Goal: Information Seeking & Learning: Learn about a topic

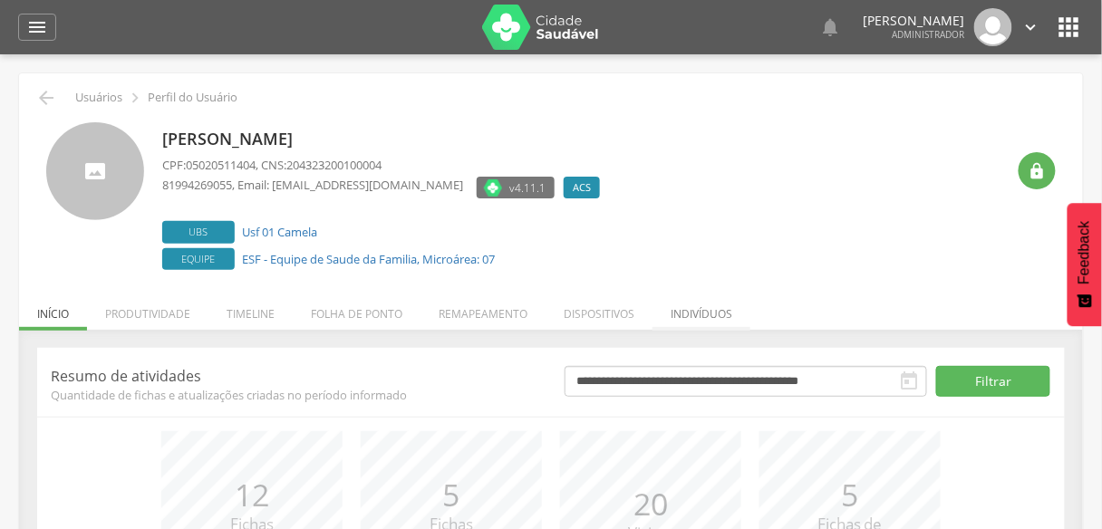
click at [694, 305] on li "Indivíduos" at bounding box center [702, 309] width 98 height 43
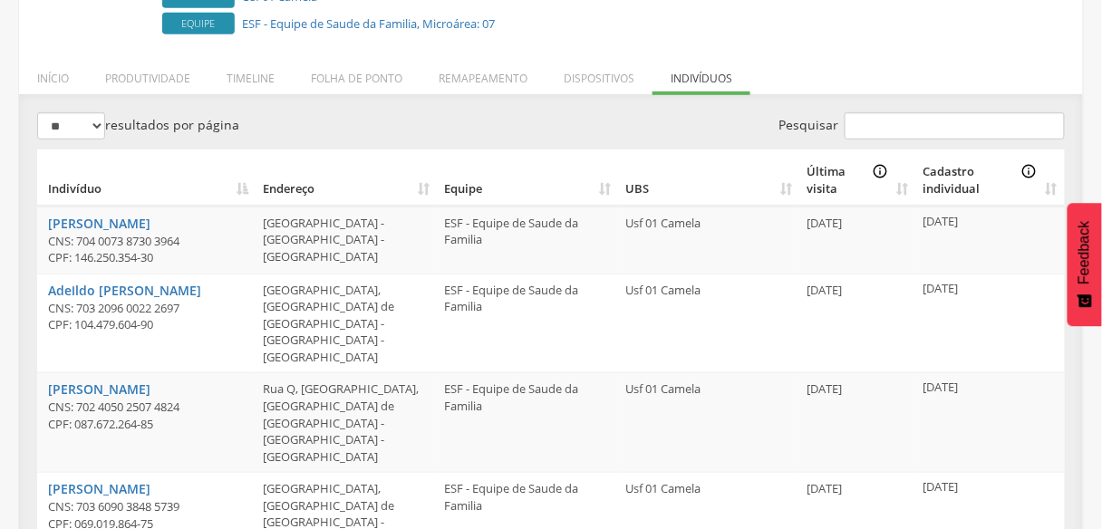
scroll to position [251, 0]
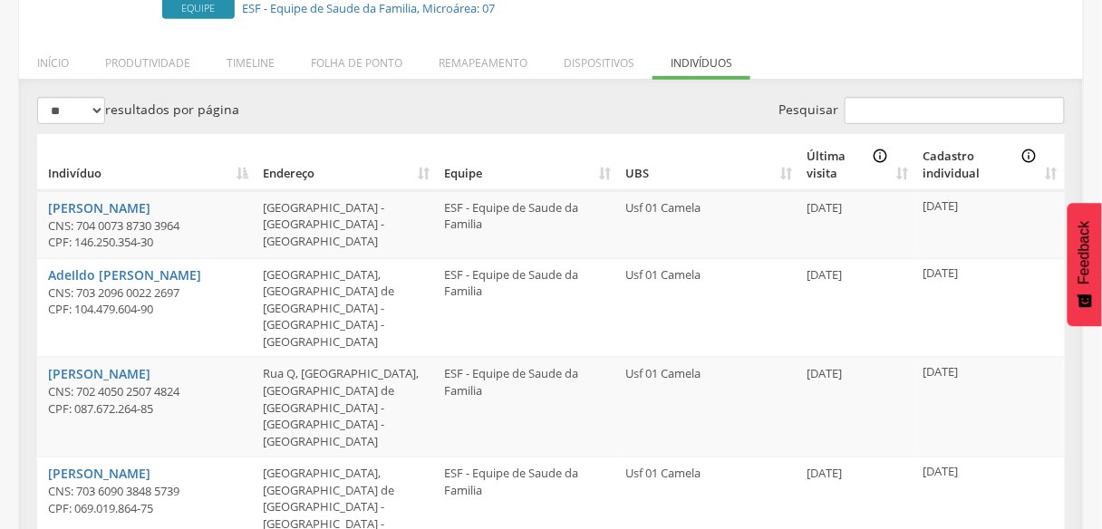
click at [625, 166] on th "UBS" at bounding box center [708, 162] width 181 height 56
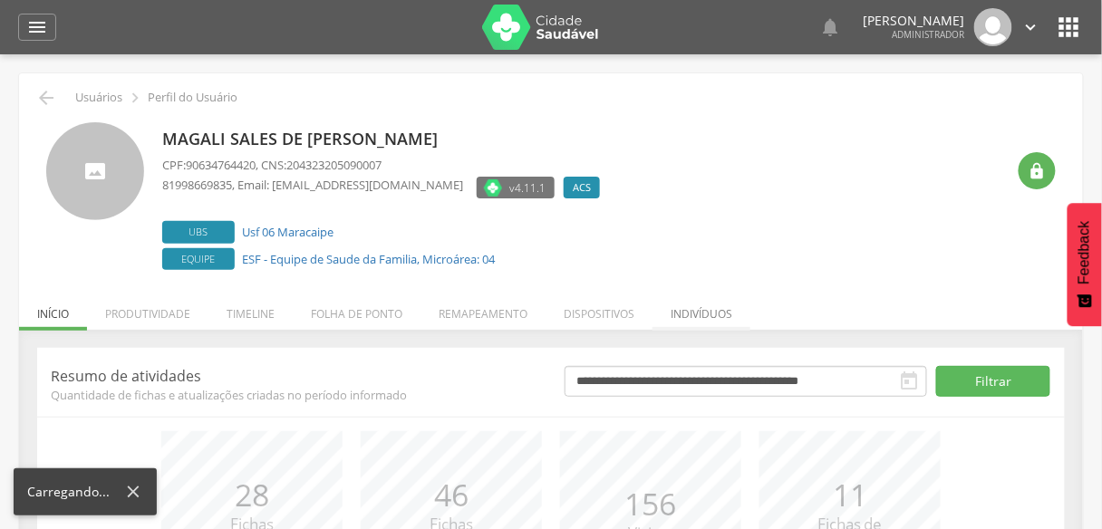
click at [686, 319] on li "Indivíduos" at bounding box center [702, 309] width 98 height 43
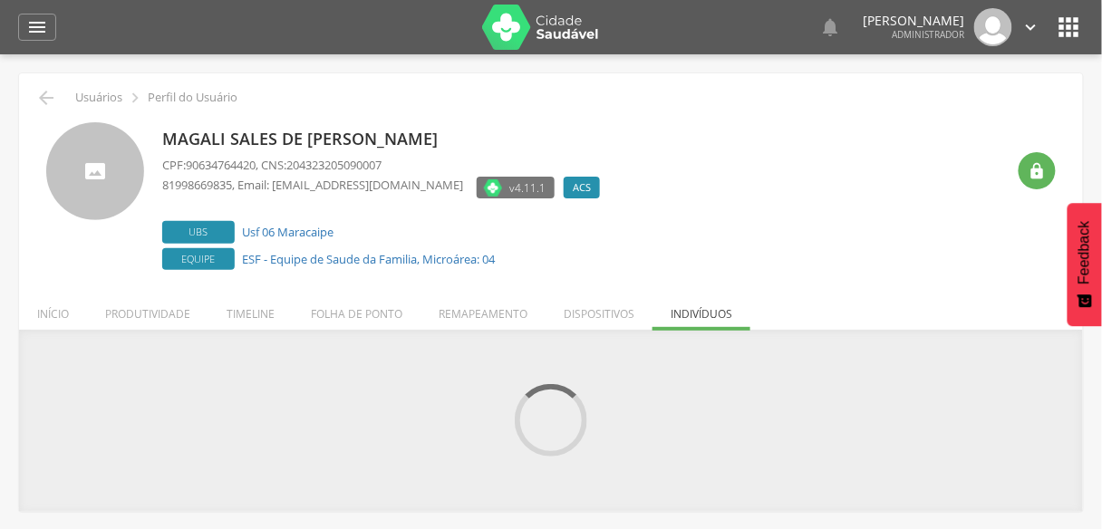
scroll to position [54, 0]
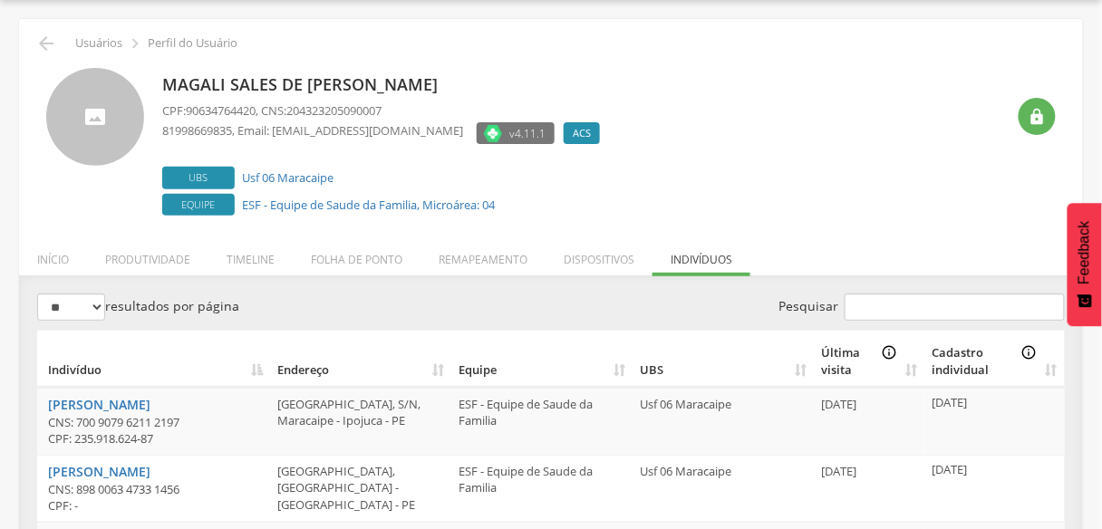
click at [644, 371] on th "UBS" at bounding box center [723, 359] width 181 height 56
click at [621, 367] on th "Equipe" at bounding box center [541, 359] width 181 height 56
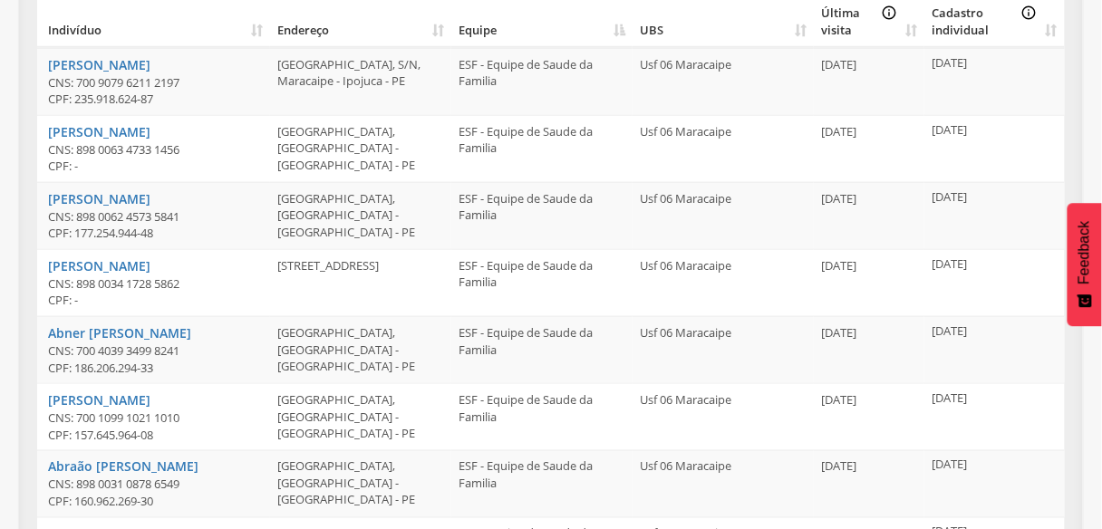
scroll to position [396, 0]
click at [651, 29] on th "UBS" at bounding box center [723, 17] width 181 height 56
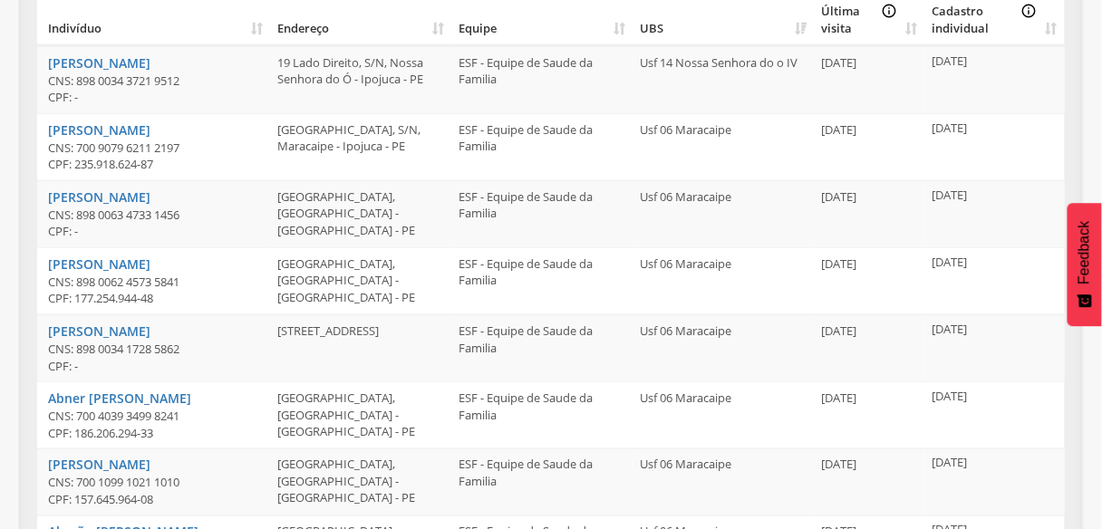
click at [651, 29] on th "UBS" at bounding box center [723, 17] width 181 height 56
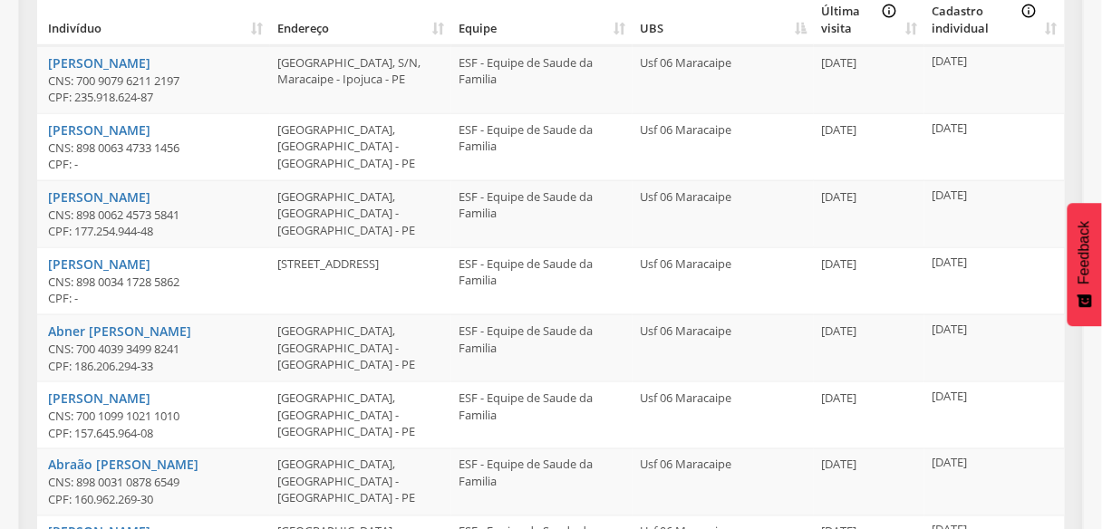
click at [651, 29] on th "UBS" at bounding box center [723, 17] width 181 height 56
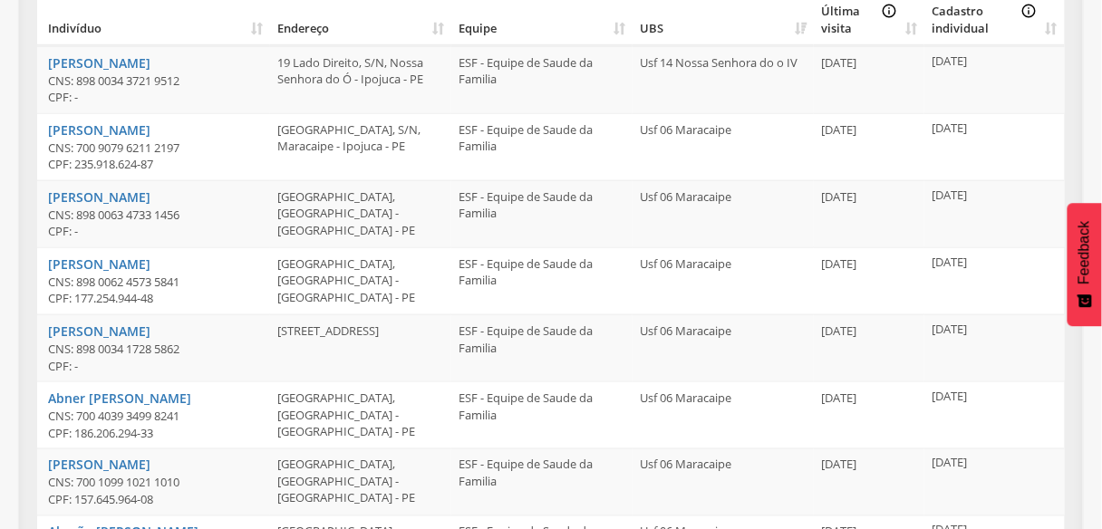
click at [651, 29] on th "UBS" at bounding box center [723, 17] width 181 height 56
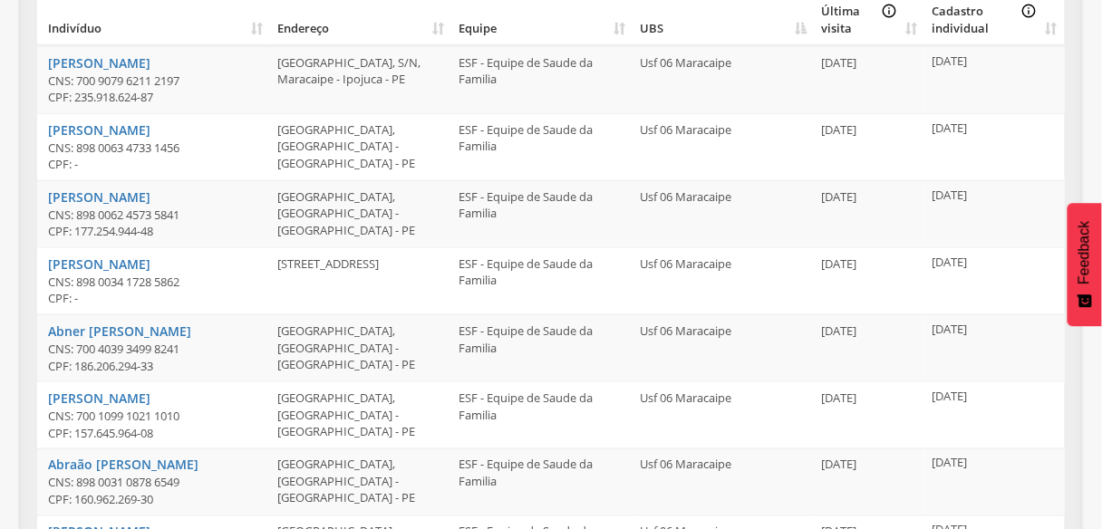
click at [651, 29] on th "UBS" at bounding box center [723, 17] width 181 height 56
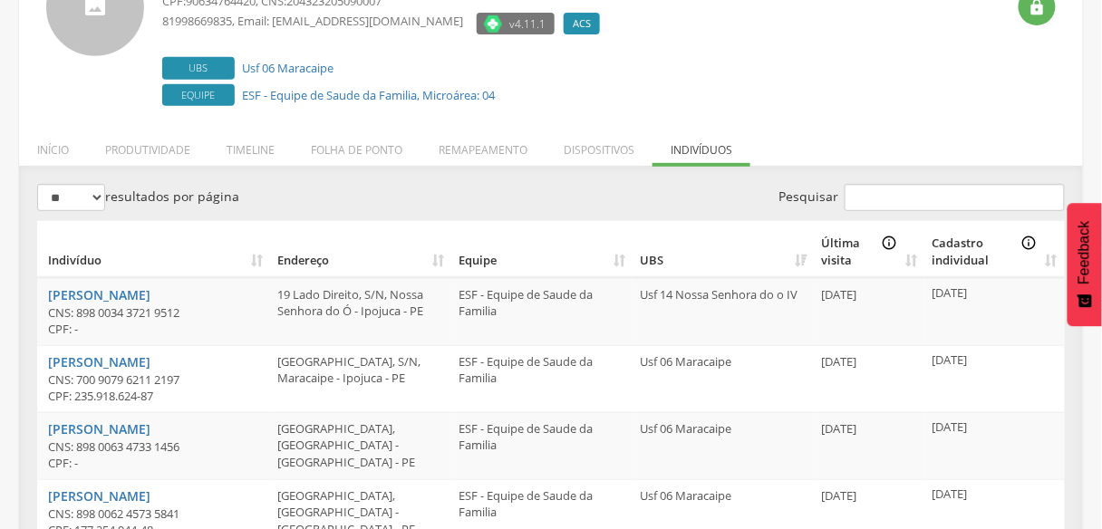
scroll to position [161, 0]
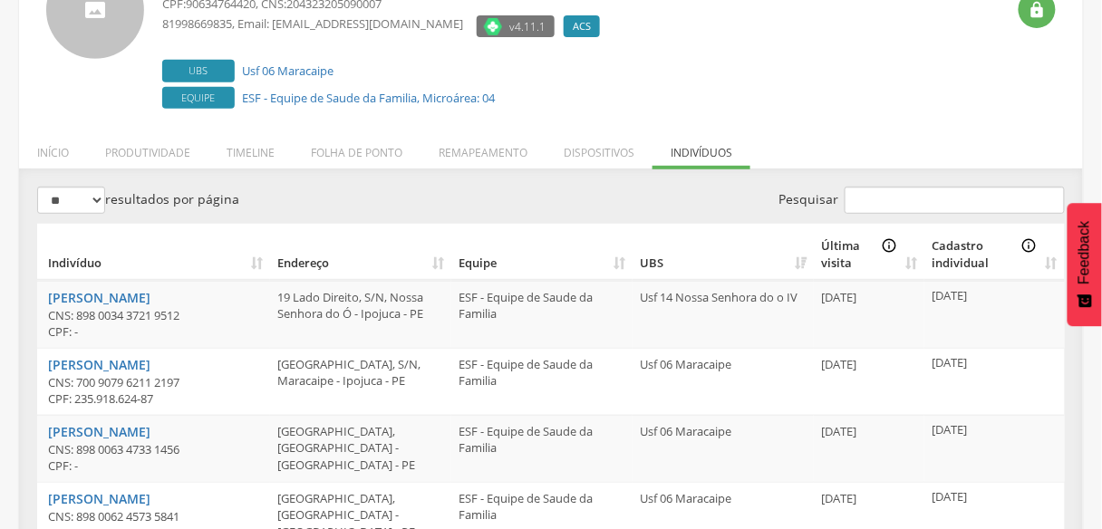
click at [650, 260] on th "UBS" at bounding box center [723, 252] width 181 height 56
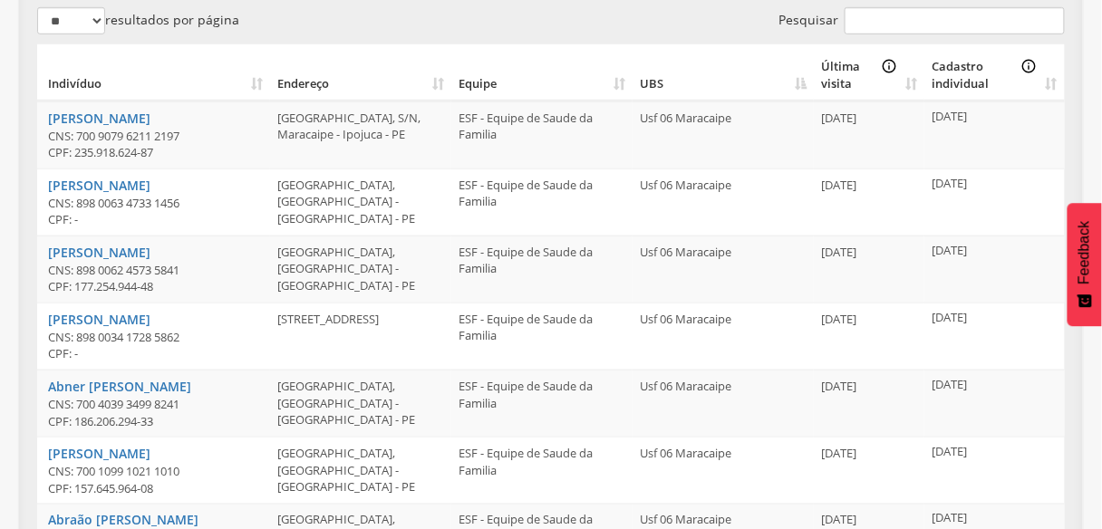
scroll to position [340, 0]
click at [654, 84] on th "UBS" at bounding box center [723, 73] width 181 height 56
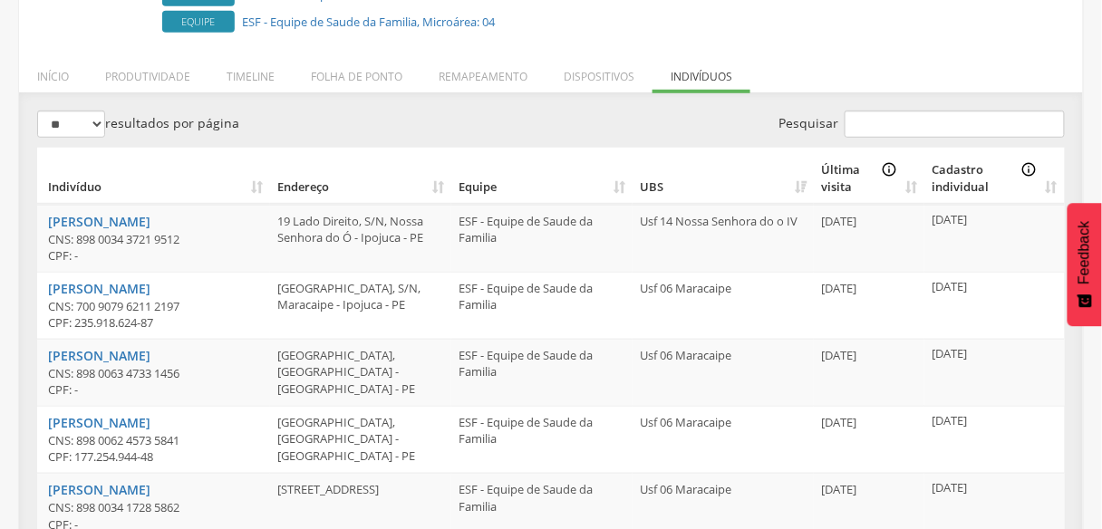
scroll to position [237, 0]
click at [653, 189] on th "UBS" at bounding box center [723, 177] width 181 height 56
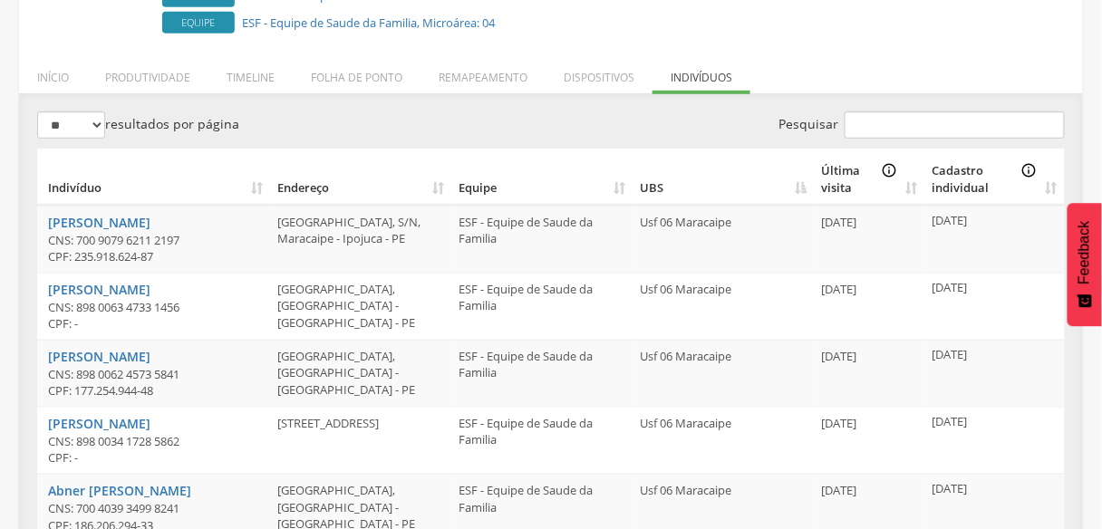
click at [653, 189] on th "UBS" at bounding box center [723, 177] width 181 height 56
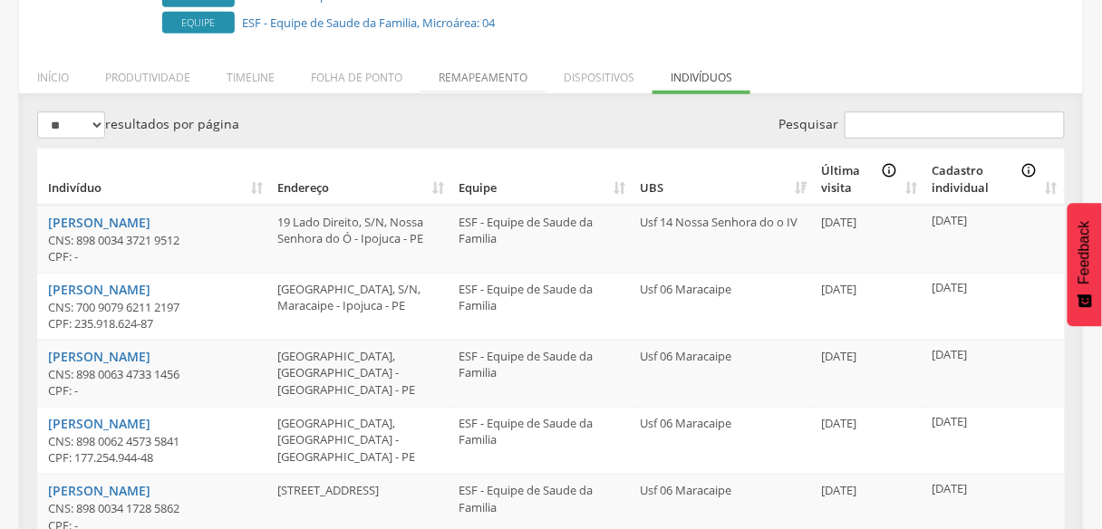
click at [500, 82] on li "Remapeamento" at bounding box center [483, 73] width 125 height 43
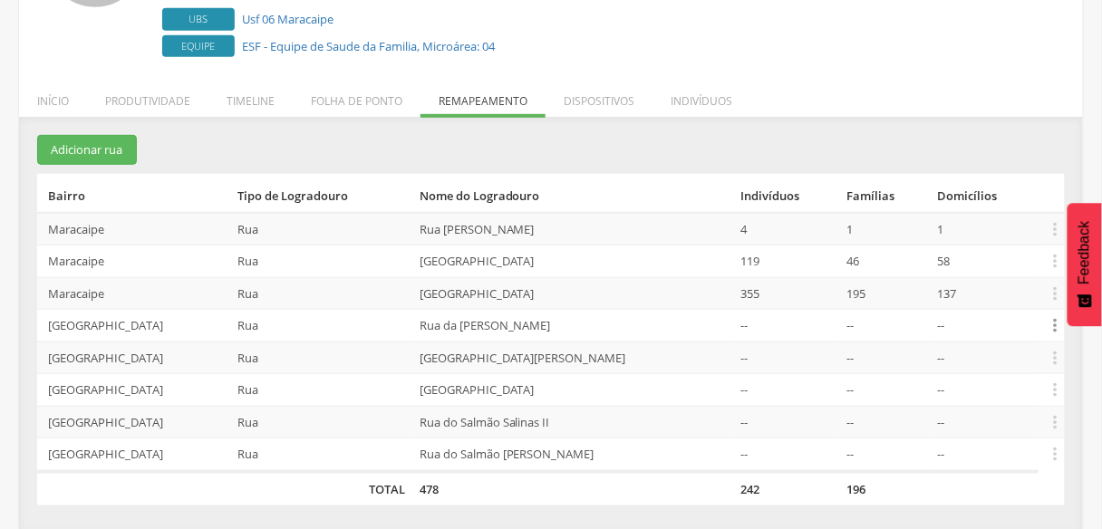
click at [1053, 323] on icon "" at bounding box center [1056, 325] width 20 height 20
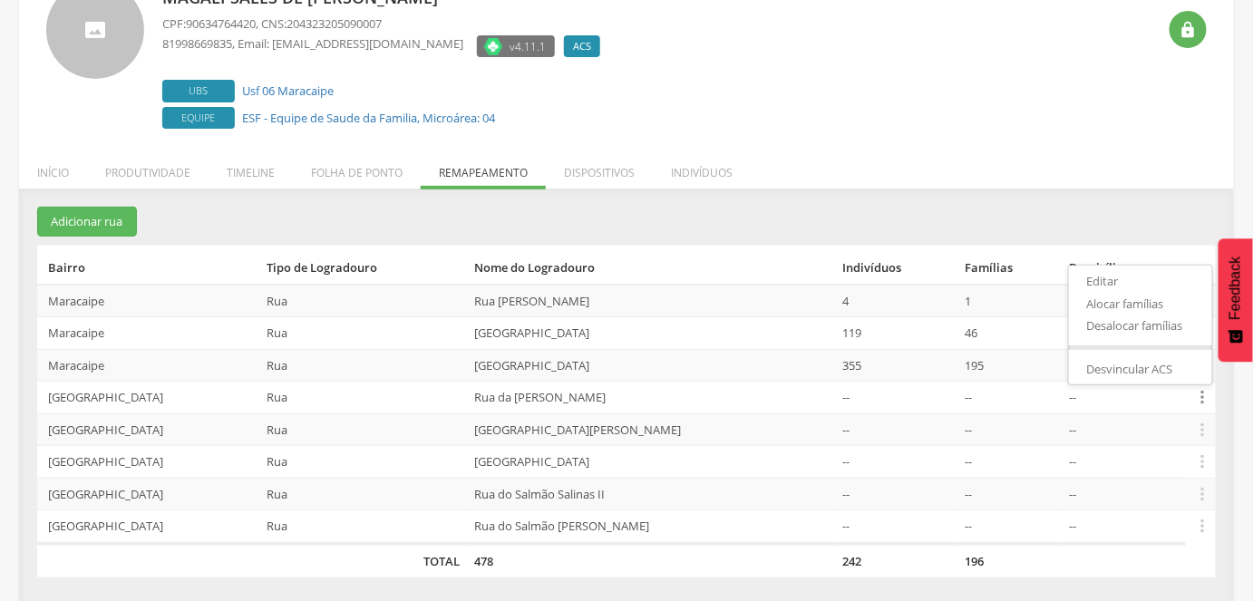
click at [1034, 242] on section "Adicionar rua Bairro Tipo de Logradouro Nome do Logradouro Indivíduos Famílias …" at bounding box center [626, 392] width 1179 height 370
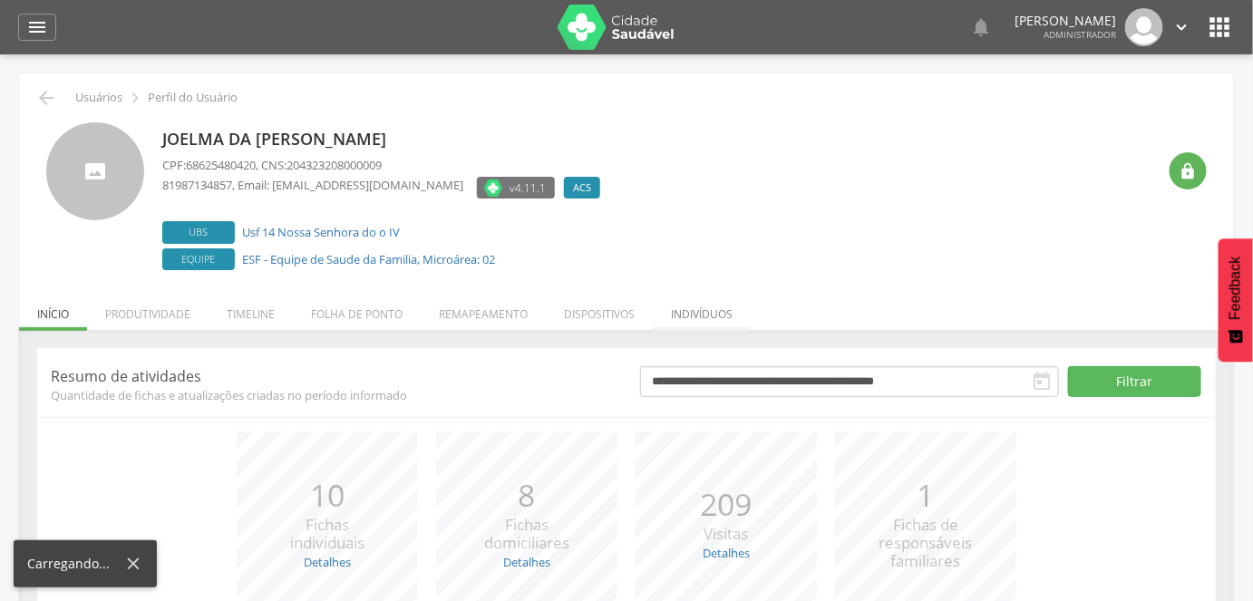
click at [696, 314] on li "Indivíduos" at bounding box center [702, 309] width 98 height 43
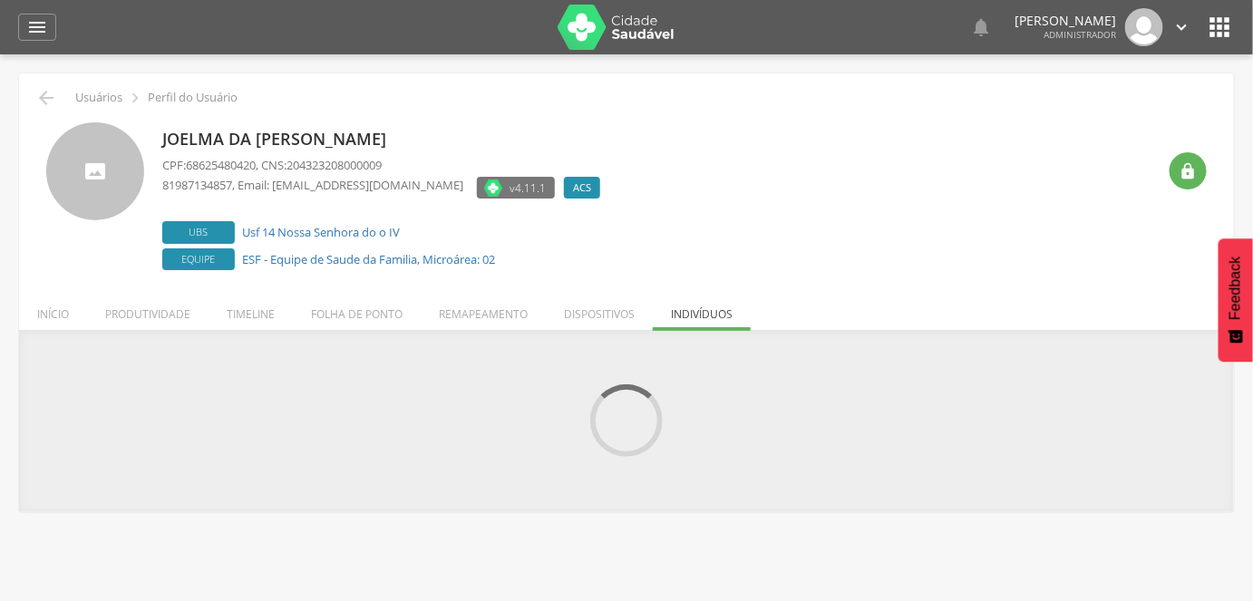
scroll to position [54, 0]
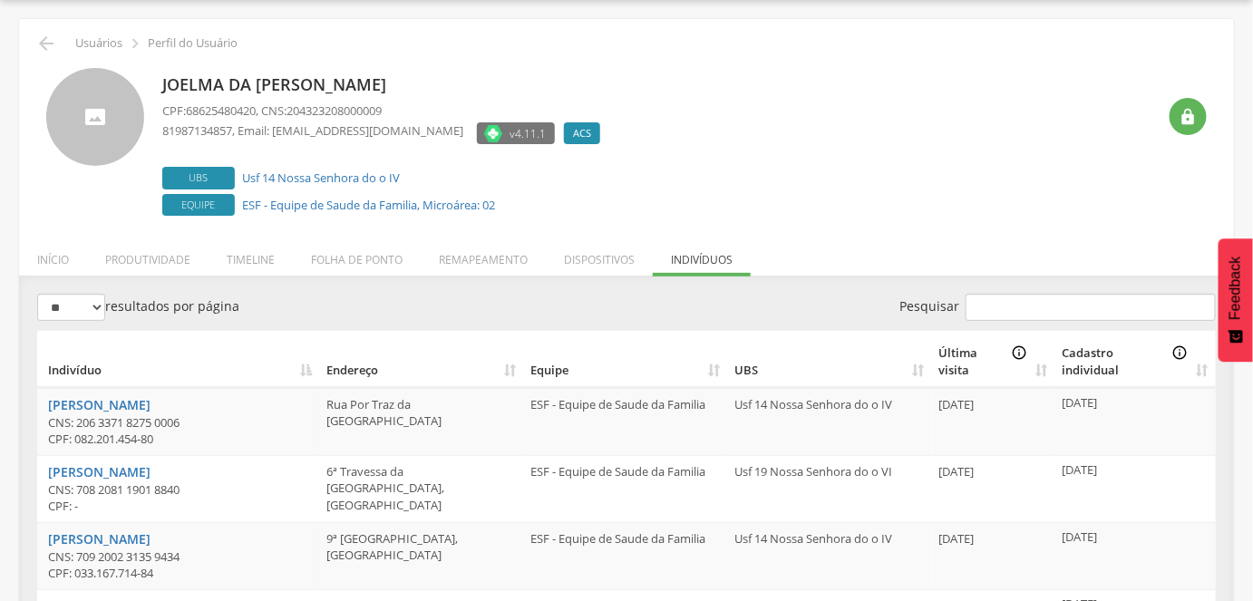
click at [732, 371] on th "UBS" at bounding box center [830, 359] width 204 height 56
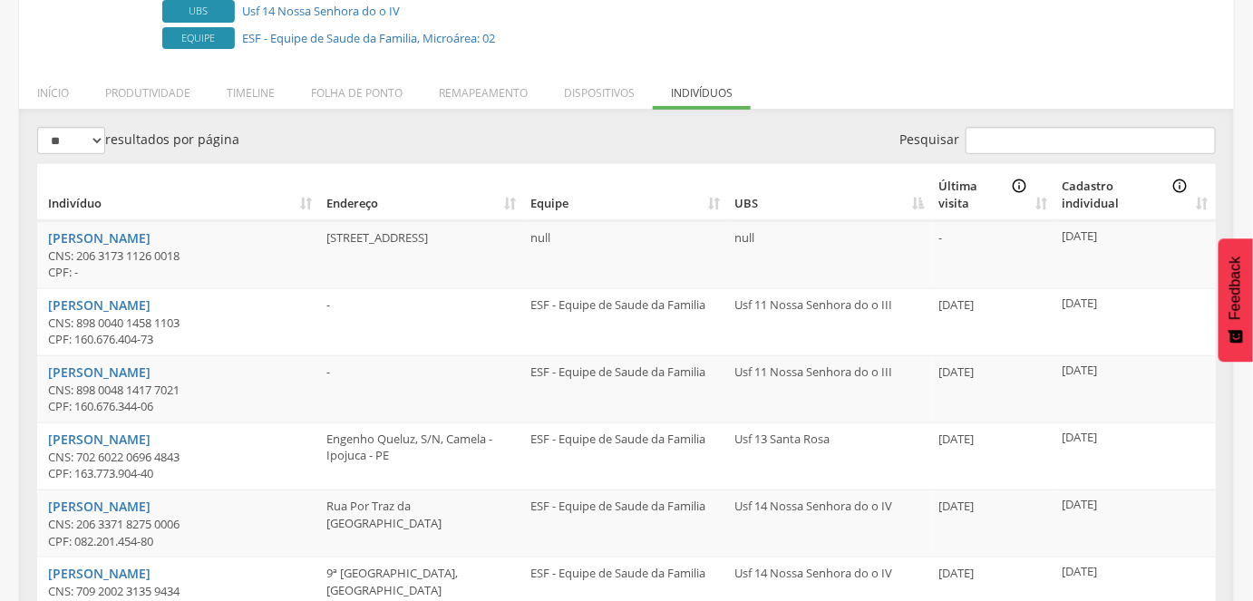
scroll to position [228, 0]
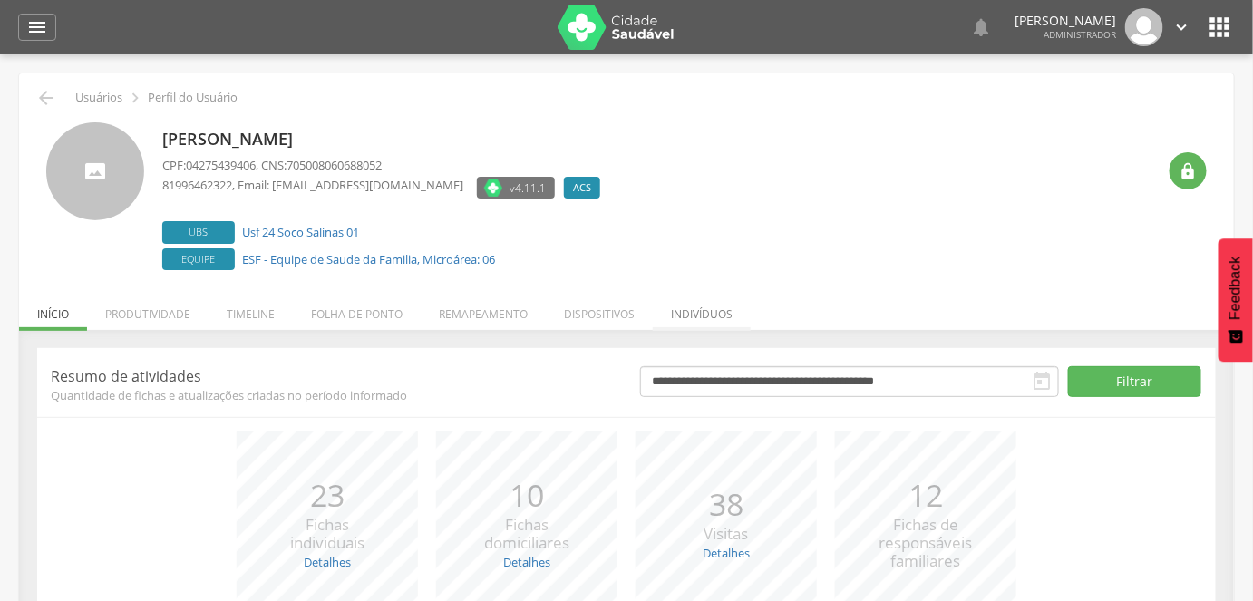
click at [707, 310] on li "Indivíduos" at bounding box center [702, 309] width 98 height 43
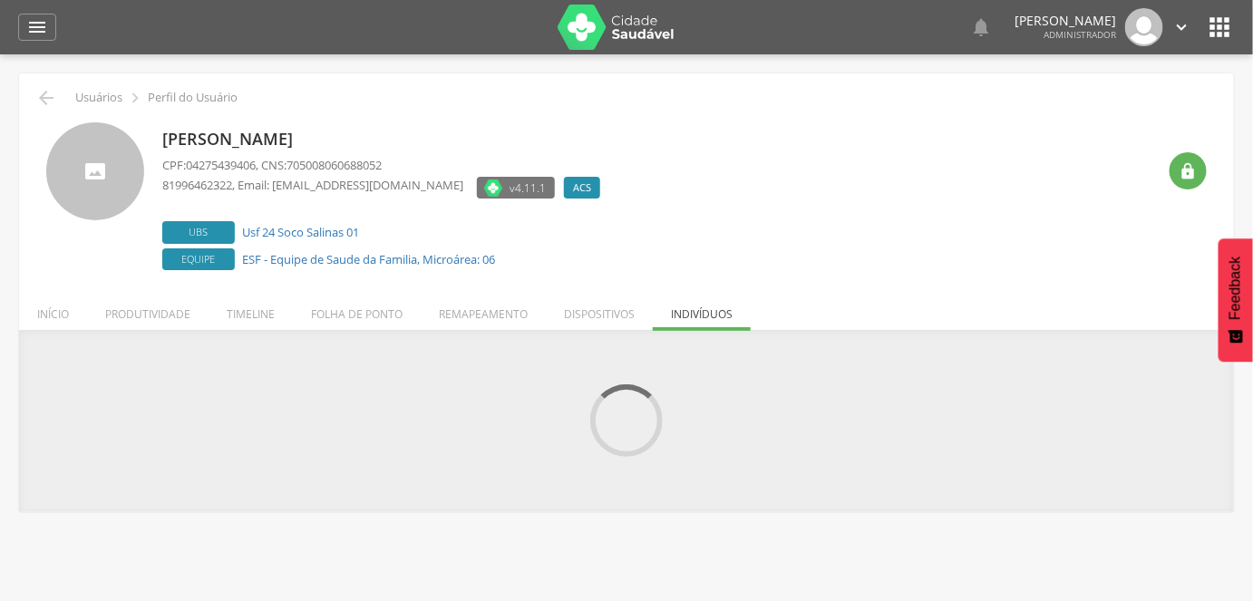
scroll to position [54, 0]
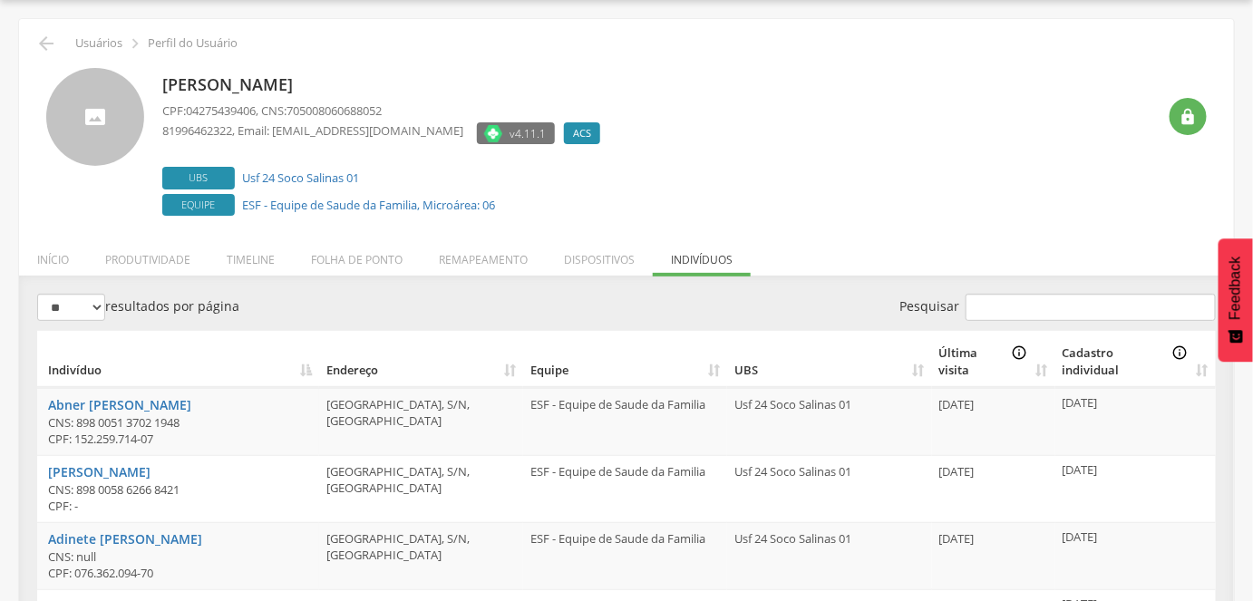
click at [745, 371] on th "UBS" at bounding box center [829, 359] width 204 height 56
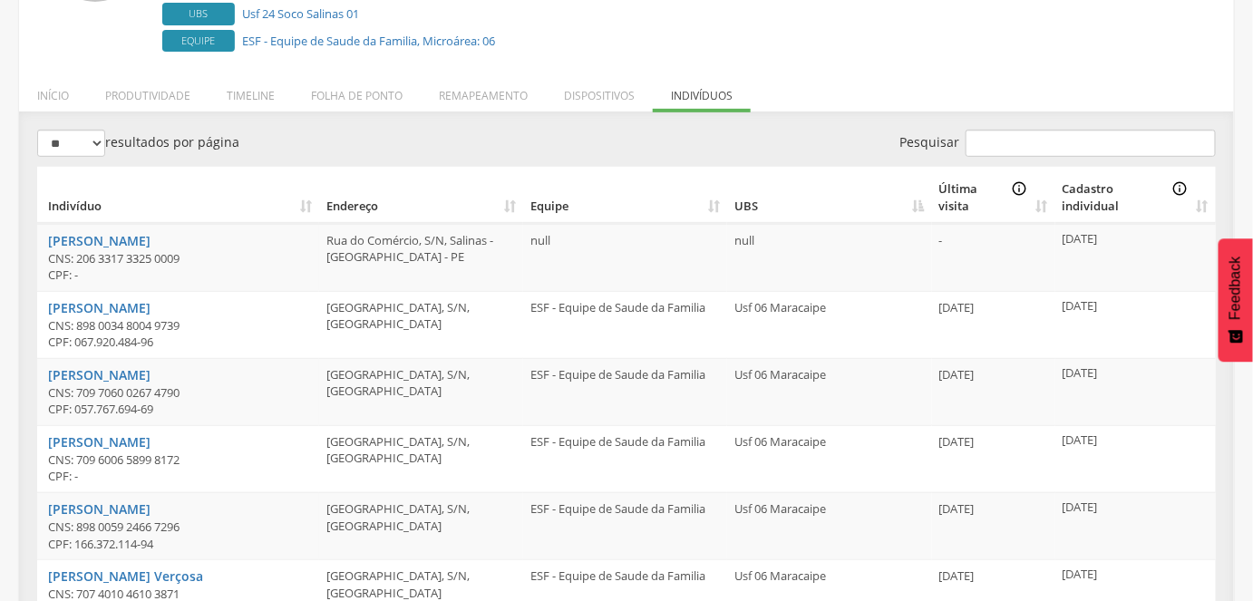
scroll to position [218, 0]
